Goal: Register for event/course

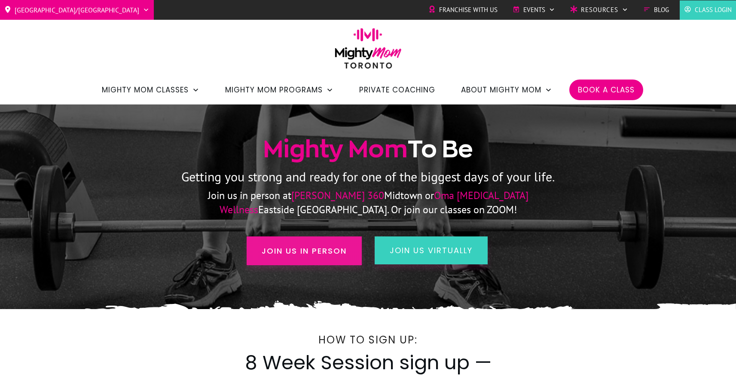
click at [323, 255] on span "Join us in person" at bounding box center [304, 251] width 85 height 12
click at [629, 87] on span "Book a Class" at bounding box center [606, 90] width 57 height 15
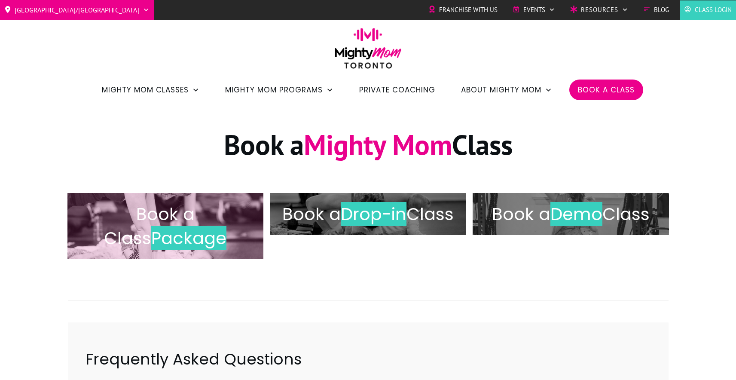
click at [184, 237] on span "Package" at bounding box center [188, 238] width 75 height 24
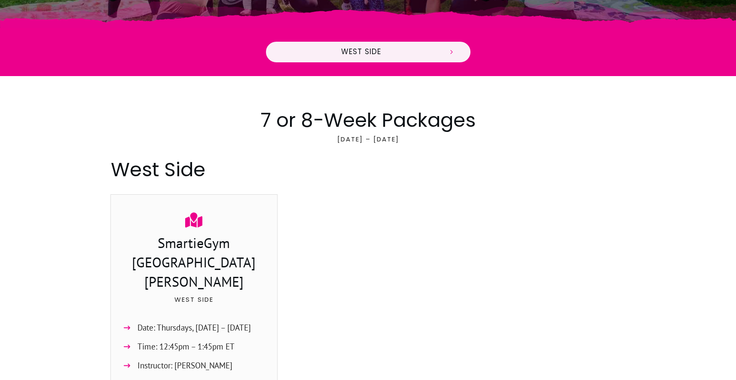
scroll to position [240, 0]
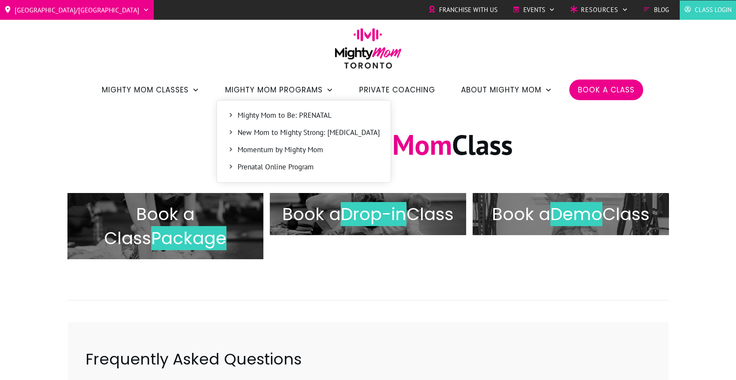
click at [316, 113] on span "Mighty Mom to Be: PRENATAL" at bounding box center [309, 115] width 142 height 11
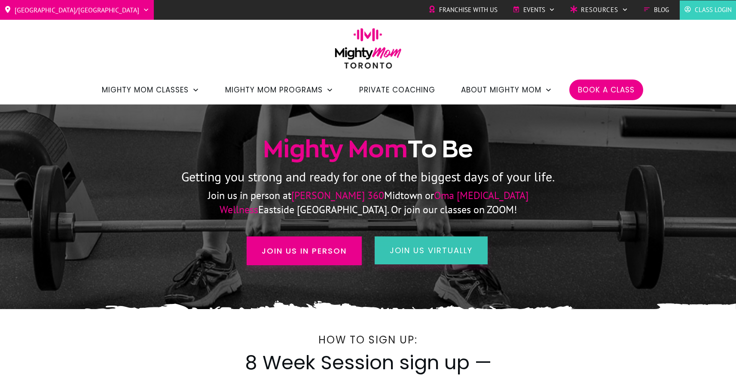
click at [393, 256] on link "join us virtually" at bounding box center [431, 250] width 113 height 28
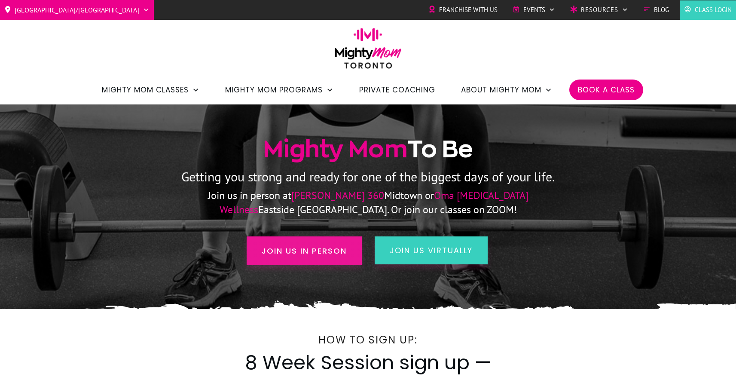
click at [327, 253] on span "Join us in person" at bounding box center [304, 251] width 85 height 12
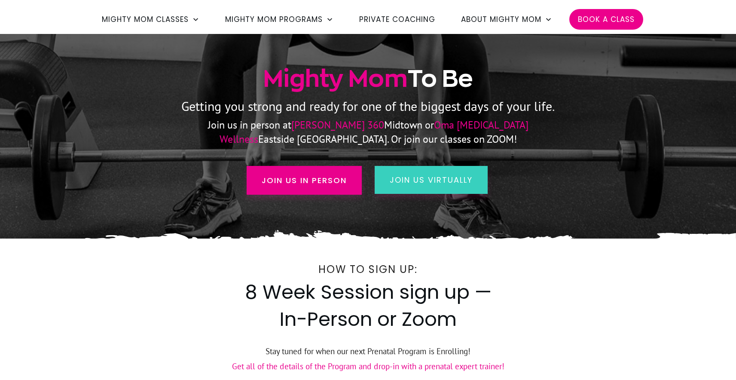
scroll to position [131, 0]
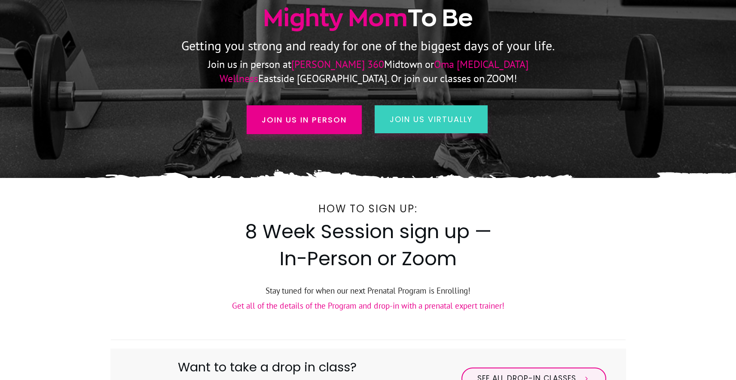
drag, startPoint x: 304, startPoint y: 294, endPoint x: 417, endPoint y: 294, distance: 113.1
click at [417, 294] on p "Stay tuned for when our next Prenatal Program is Enrolling!" at bounding box center [368, 291] width 515 height 14
drag, startPoint x: 415, startPoint y: 294, endPoint x: 483, endPoint y: 295, distance: 67.9
click at [483, 295] on p "Stay tuned for when our next Prenatal Program is Enrolling!" at bounding box center [368, 291] width 515 height 14
click at [509, 307] on p "Get all of the details of the Program and drop-in with a prenatal expert traine…" at bounding box center [368, 306] width 515 height 14
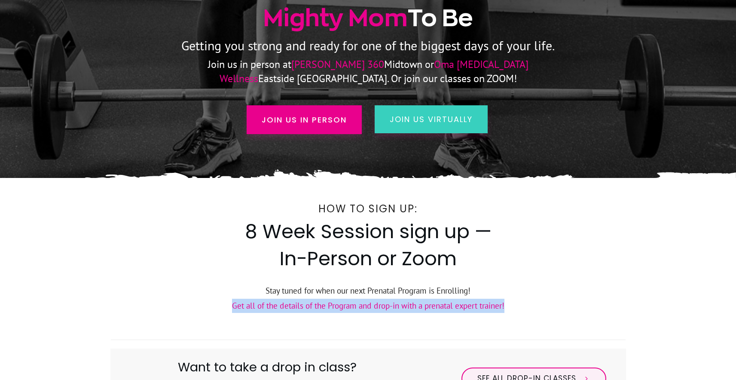
drag, startPoint x: 405, startPoint y: 313, endPoint x: 230, endPoint y: 309, distance: 175.4
click at [230, 309] on p "Get all of the details of the Program and drop-in with a prenatal expert traine…" at bounding box center [368, 306] width 515 height 14
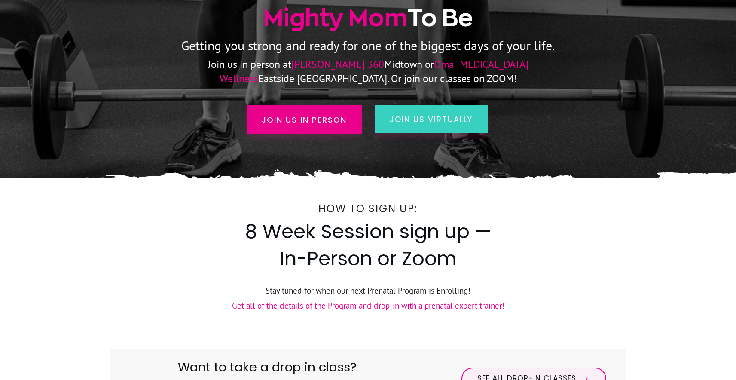
click at [566, 289] on p "Stay tuned for when our next Prenatal Program is Enrolling!" at bounding box center [368, 291] width 515 height 14
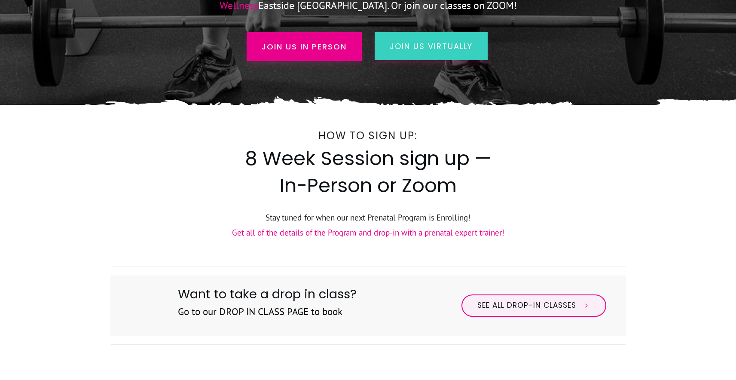
scroll to position [232, 0]
